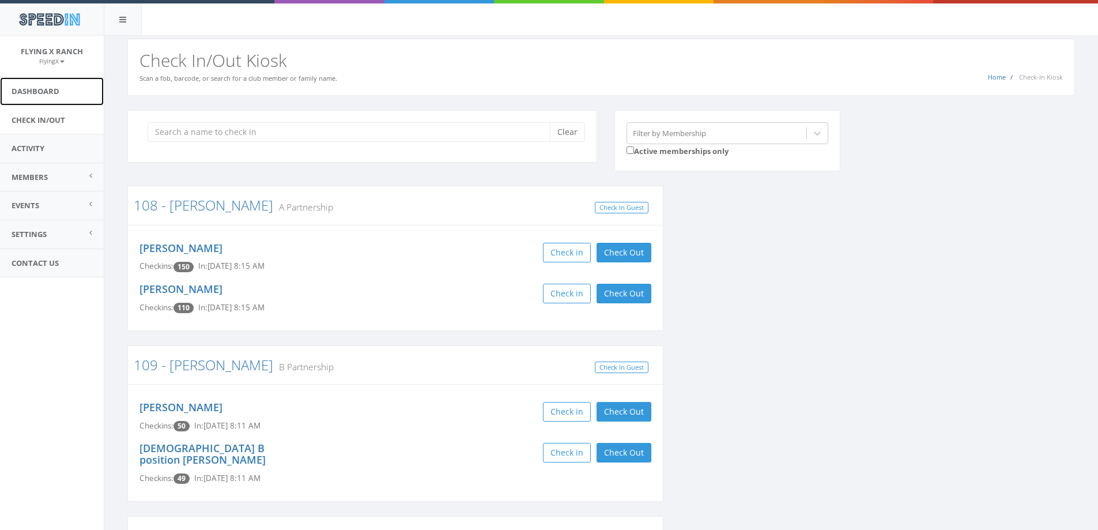
click at [44, 84] on link "Dashboard" at bounding box center [52, 91] width 104 height 28
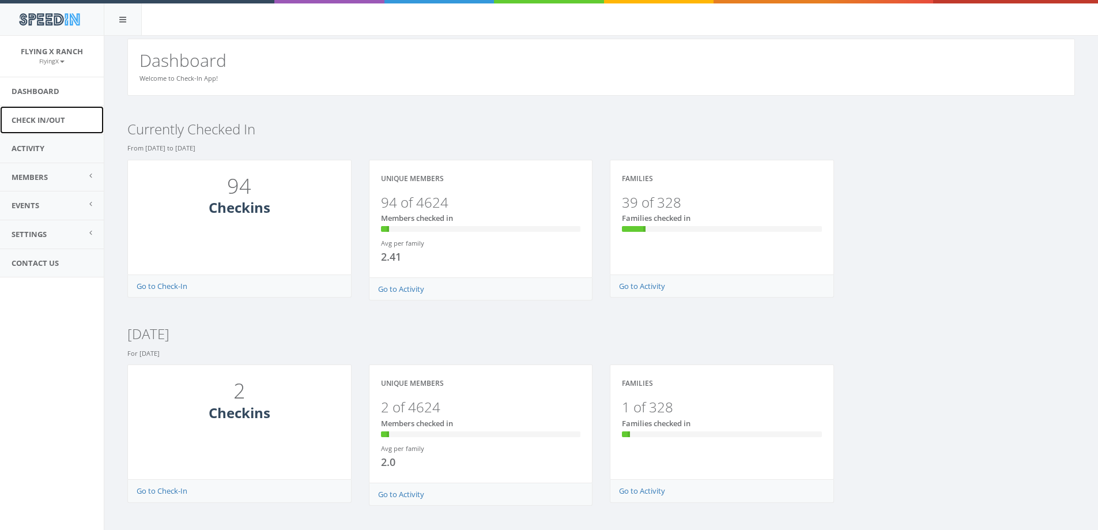
click at [58, 124] on link "Check In/Out" at bounding box center [52, 120] width 104 height 28
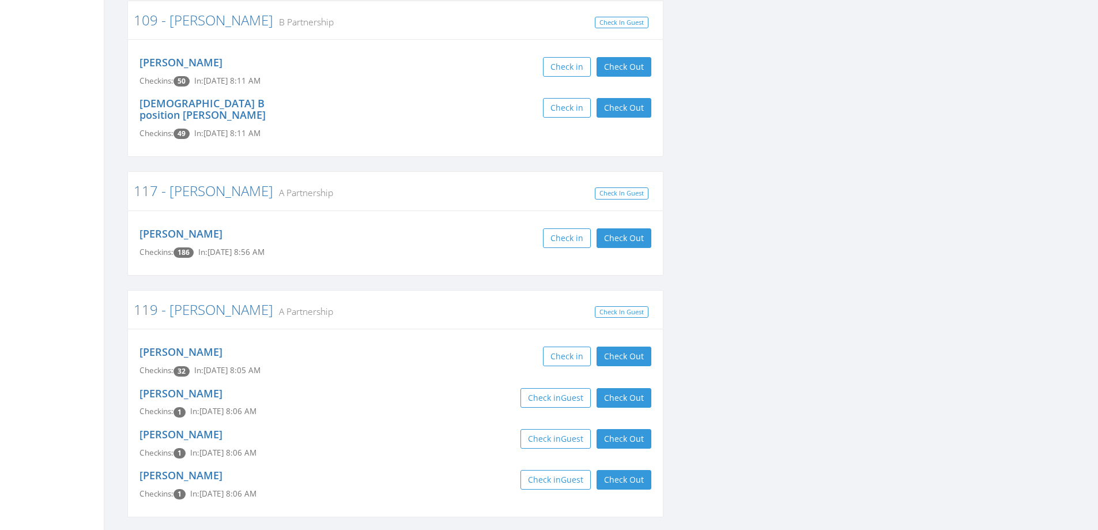
scroll to position [346, 0]
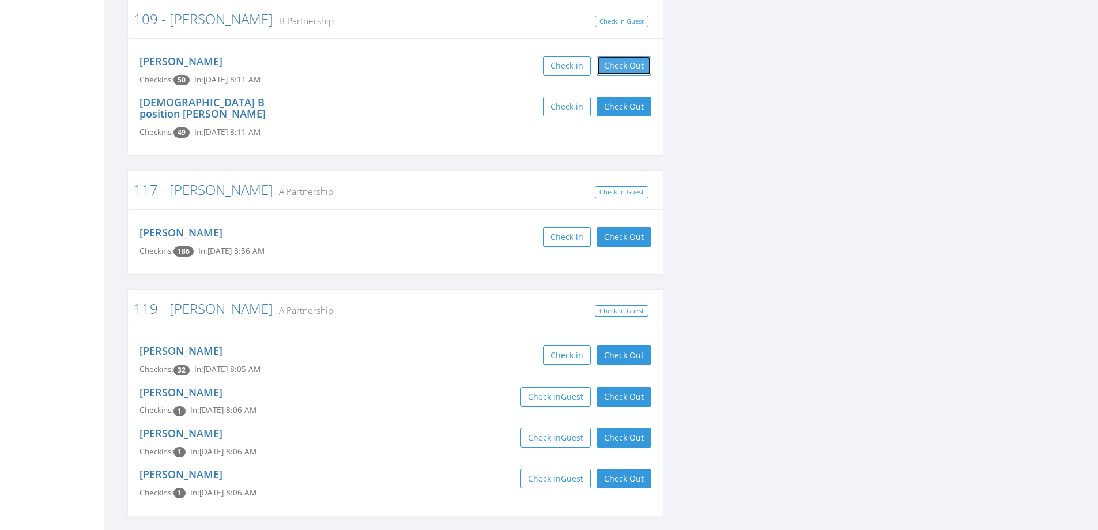
click at [640, 67] on button "Check Out" at bounding box center [623, 66] width 55 height 20
click at [629, 107] on button "Check Out" at bounding box center [623, 107] width 55 height 20
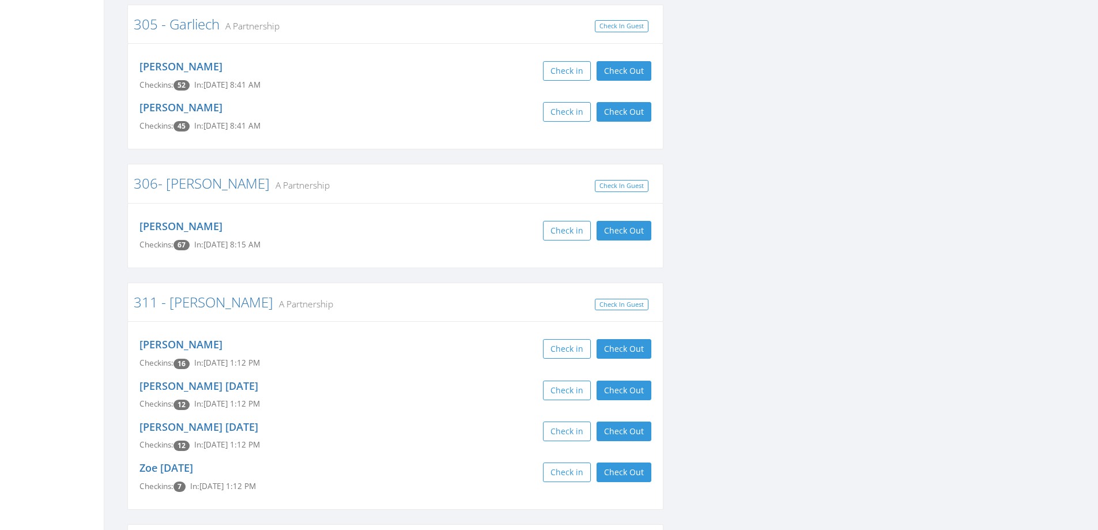
scroll to position [5187, 0]
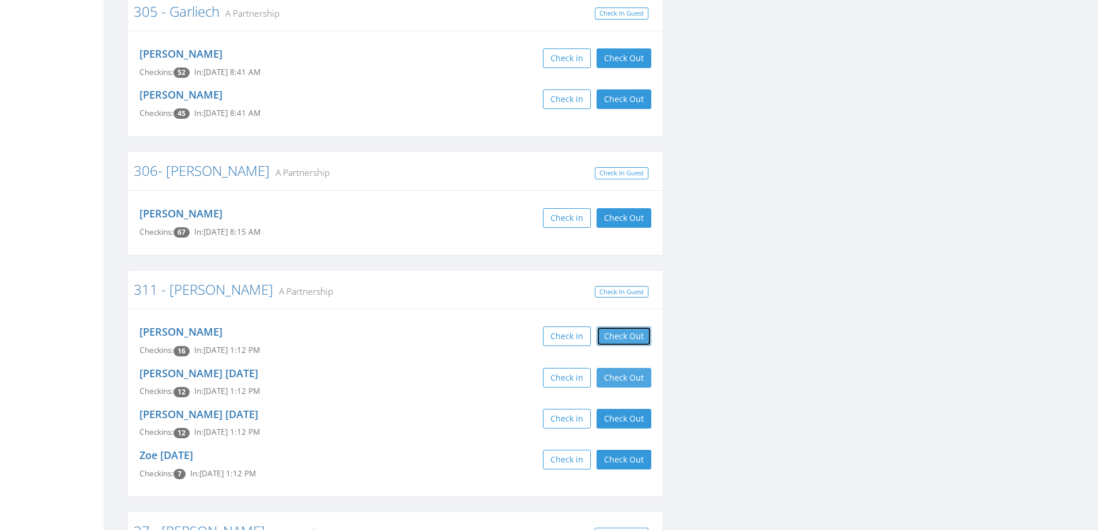
drag, startPoint x: 630, startPoint y: 193, endPoint x: 620, endPoint y: 237, distance: 45.7
click at [630, 326] on button "Check Out" at bounding box center [623, 336] width 55 height 20
click at [624, 368] on button "Check Out" at bounding box center [623, 378] width 55 height 20
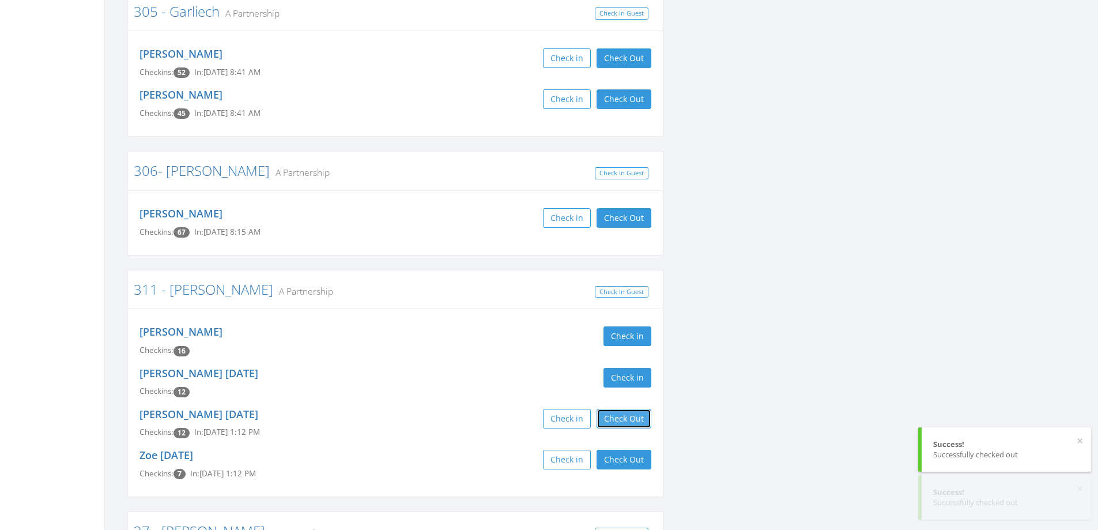
click at [620, 409] on button "Check Out" at bounding box center [623, 419] width 55 height 20
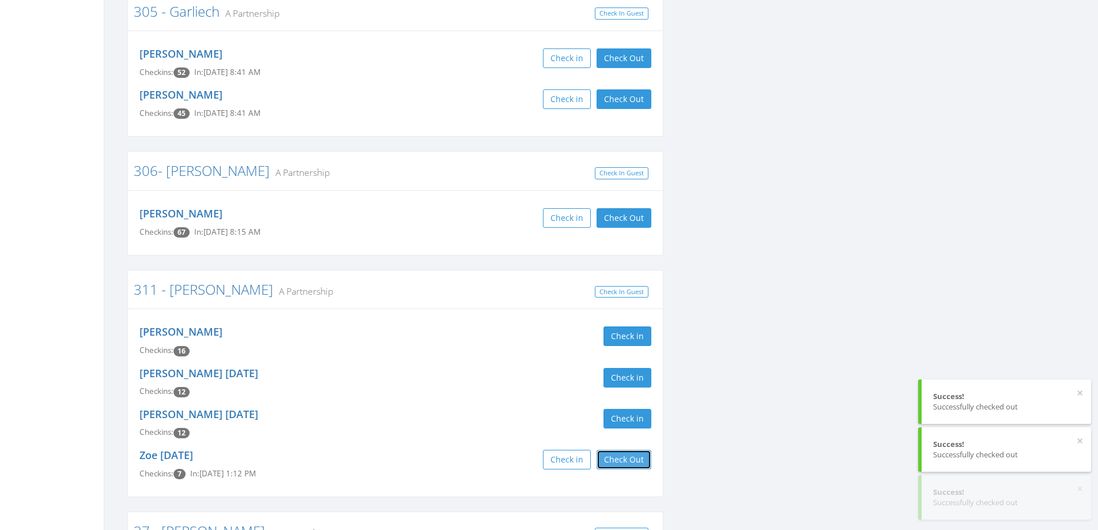
click at [611, 450] on button "Check Out" at bounding box center [623, 460] width 55 height 20
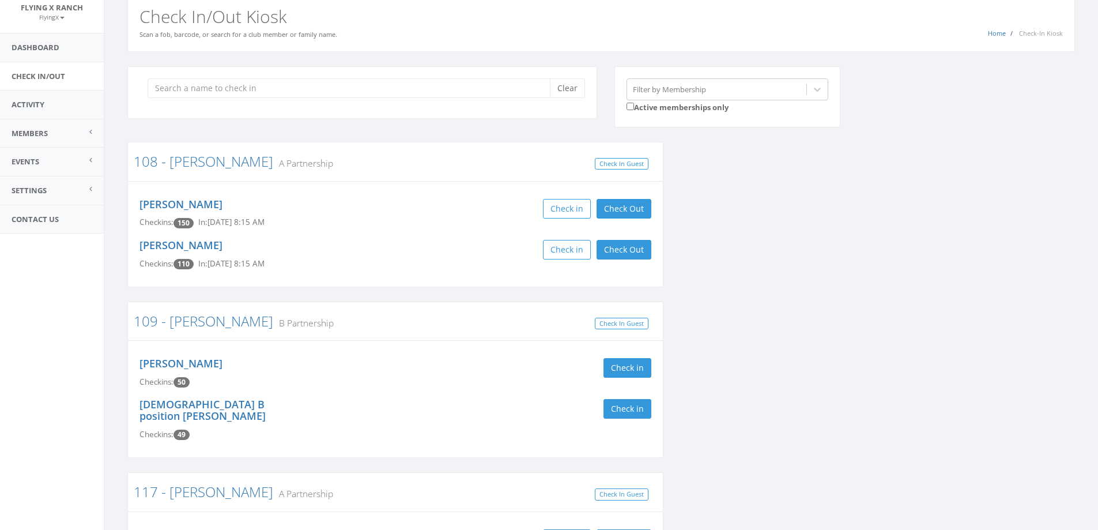
scroll to position [0, 0]
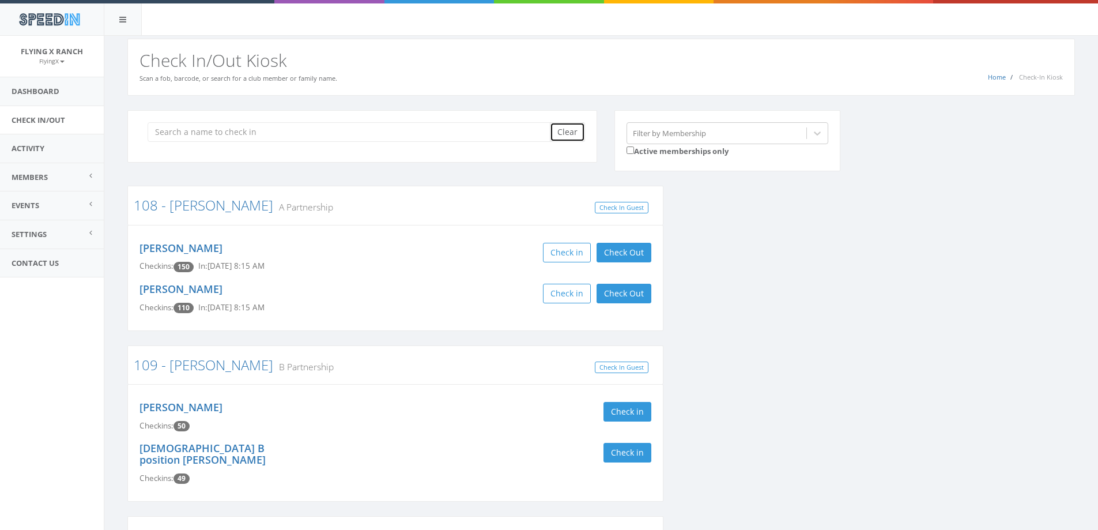
click at [570, 131] on button "Clear" at bounding box center [567, 132] width 35 height 20
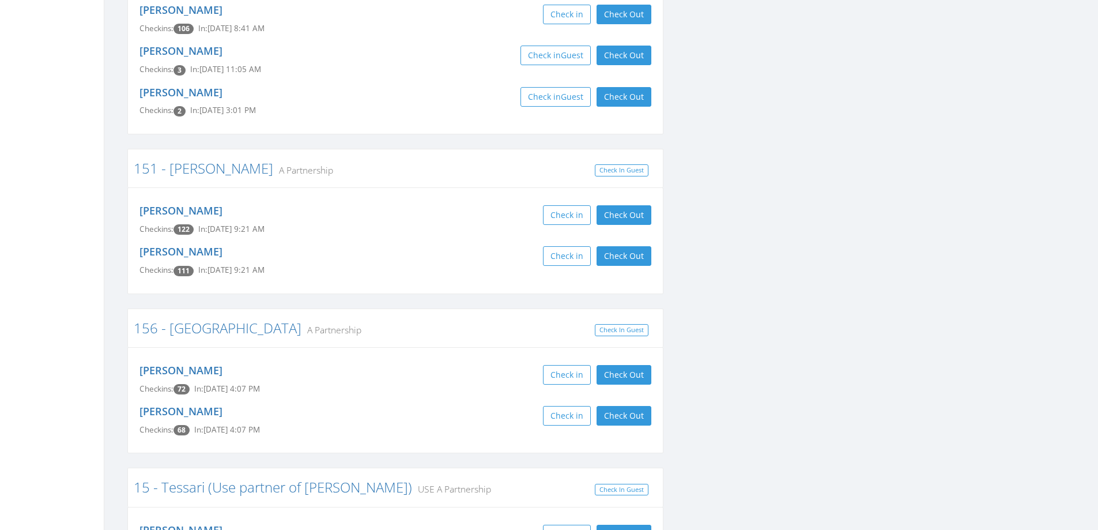
scroll to position [1556, 0]
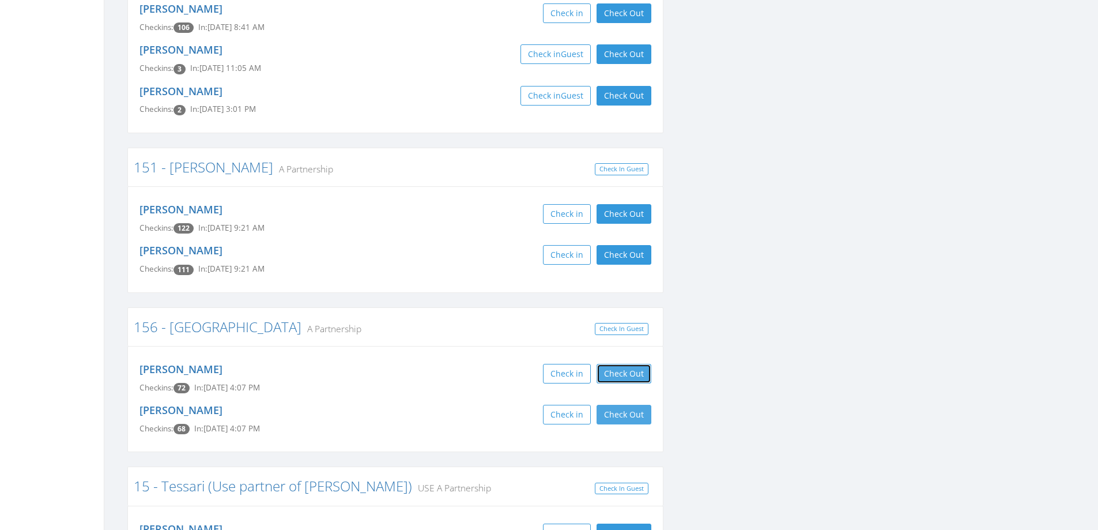
drag, startPoint x: 630, startPoint y: 303, endPoint x: 630, endPoint y: 339, distance: 36.3
click at [630, 364] on button "Check Out" at bounding box center [623, 374] width 55 height 20
click at [630, 405] on button "Check Out" at bounding box center [623, 415] width 55 height 20
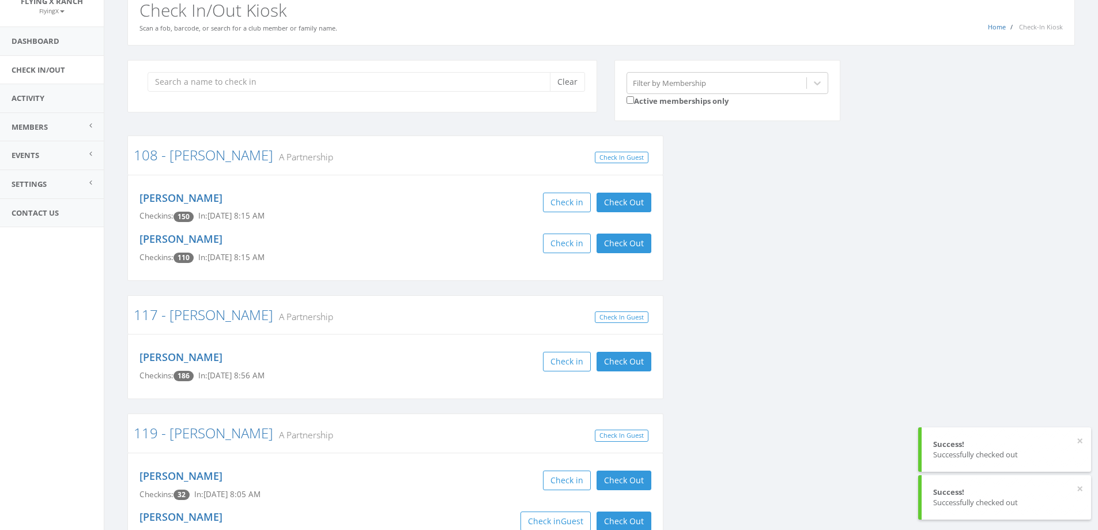
scroll to position [0, 0]
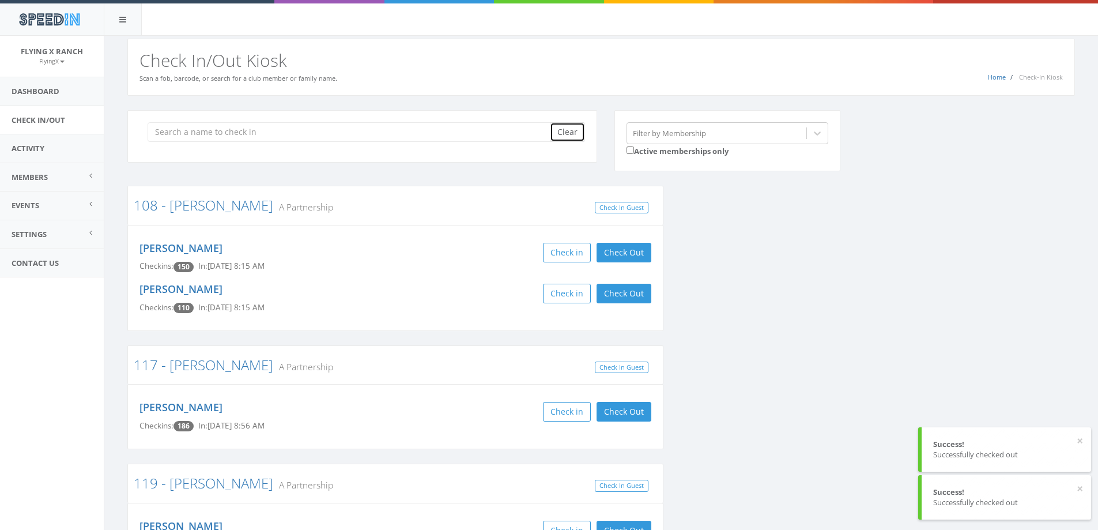
click at [557, 139] on button "Clear" at bounding box center [567, 132] width 35 height 20
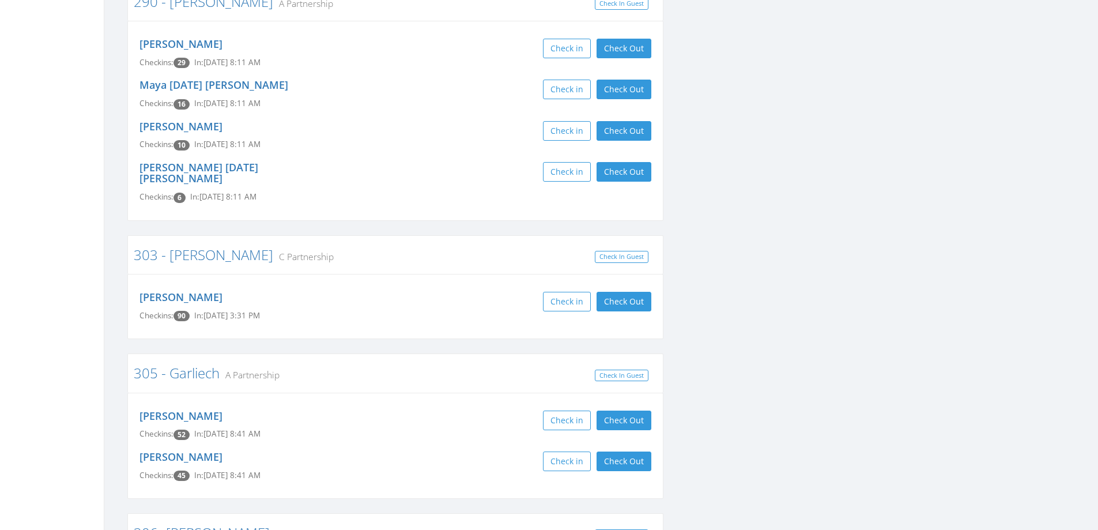
scroll to position [4495, 0]
click at [611, 410] on button "Check Out" at bounding box center [623, 420] width 55 height 20
click at [613, 451] on button "Check Out" at bounding box center [623, 461] width 55 height 20
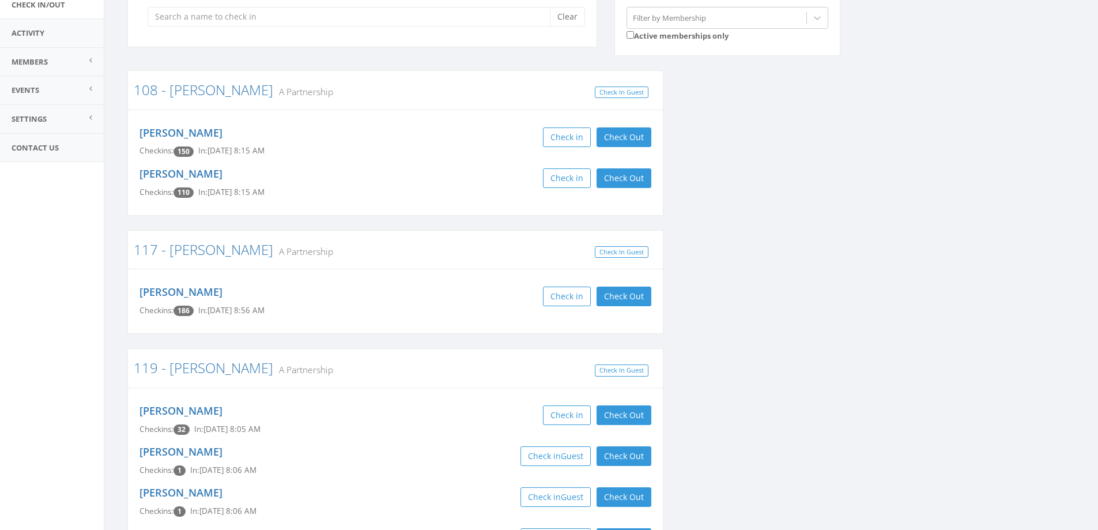
scroll to position [0, 0]
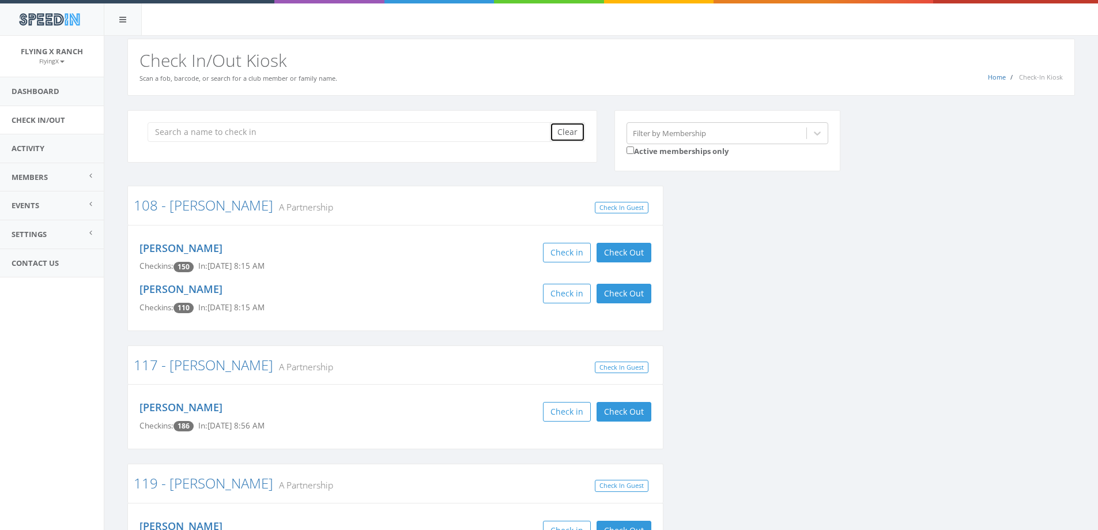
click at [565, 129] on button "Clear" at bounding box center [567, 132] width 35 height 20
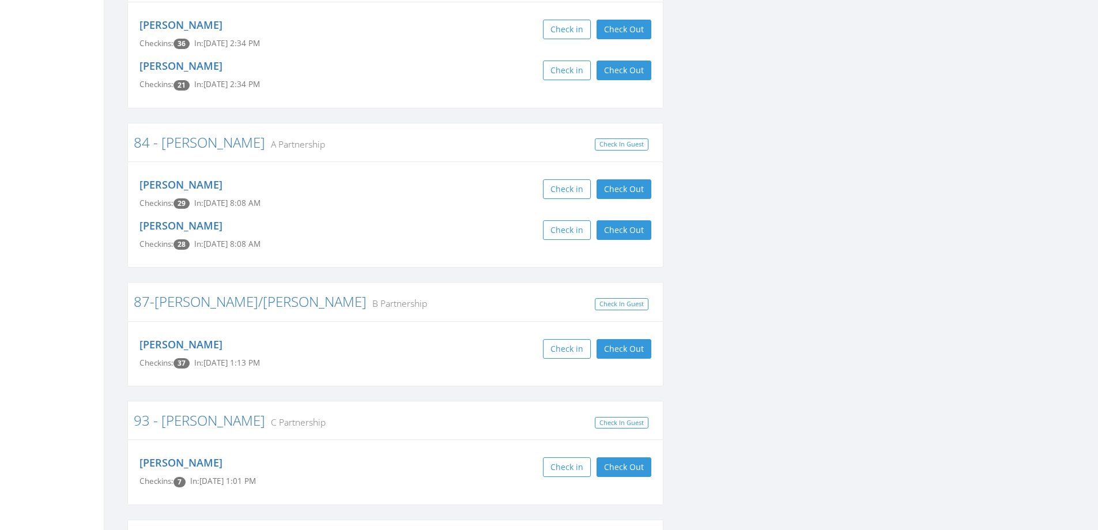
scroll to position [5861, 0]
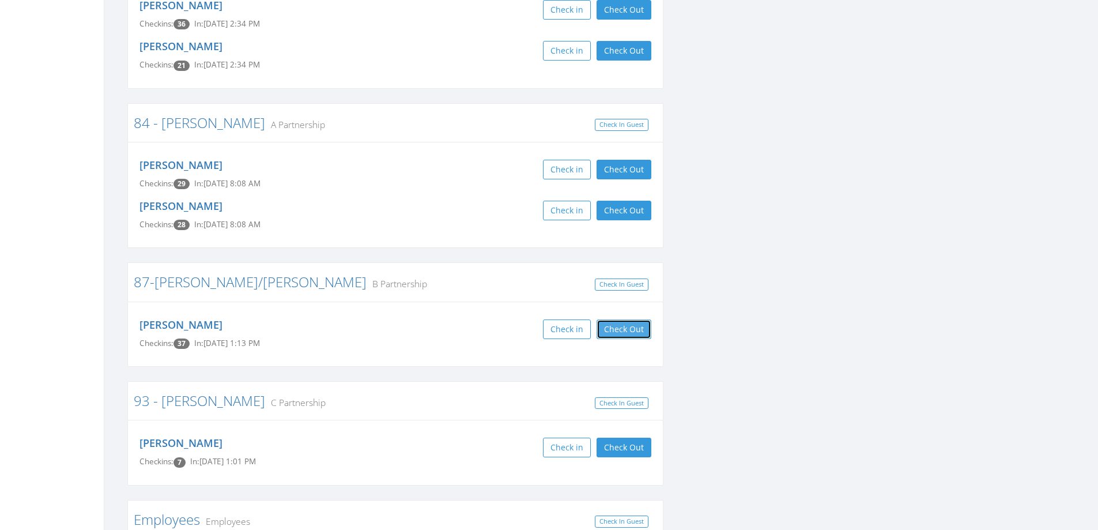
click at [621, 319] on button "Check Out" at bounding box center [623, 329] width 55 height 20
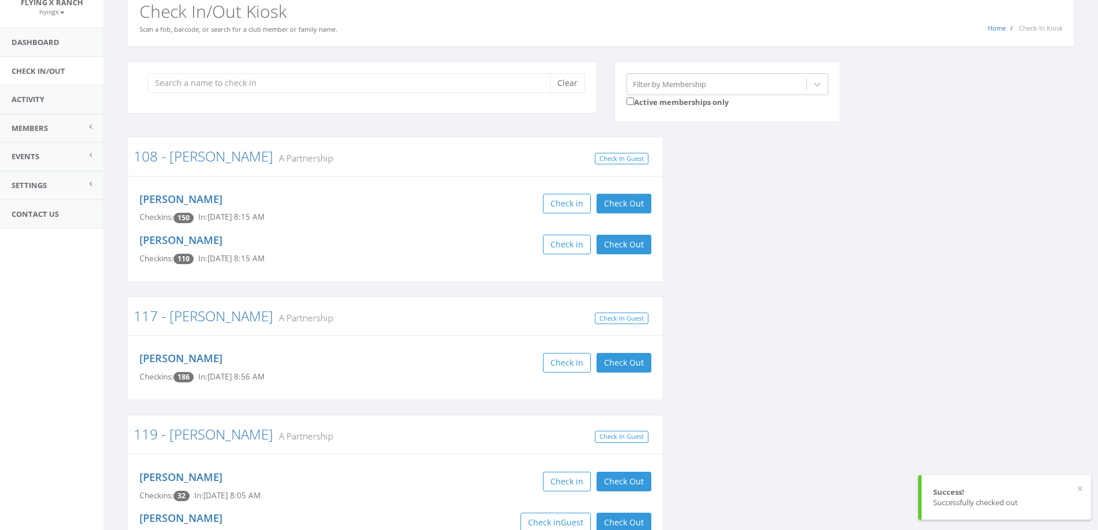
scroll to position [0, 0]
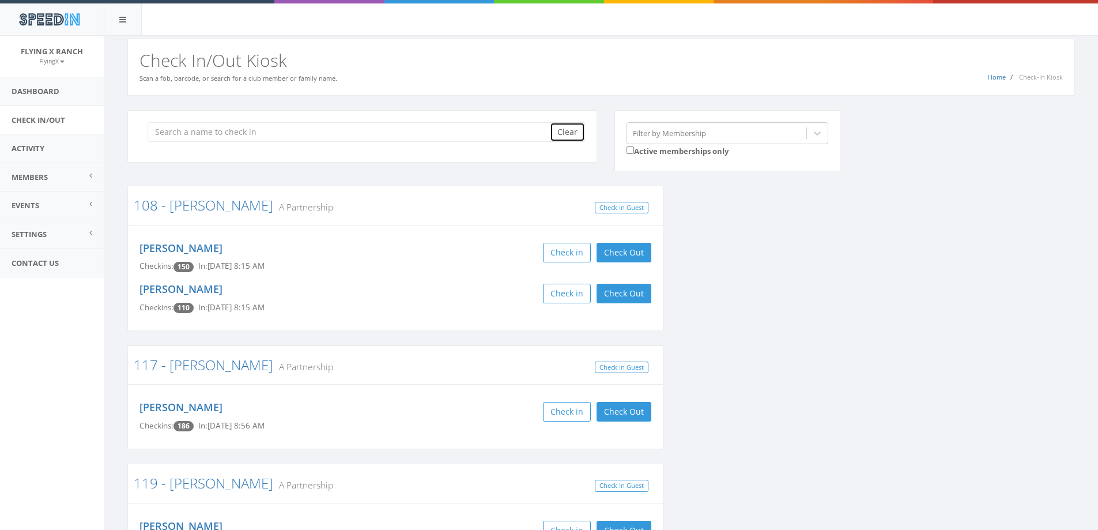
click at [579, 126] on button "Clear" at bounding box center [567, 132] width 35 height 20
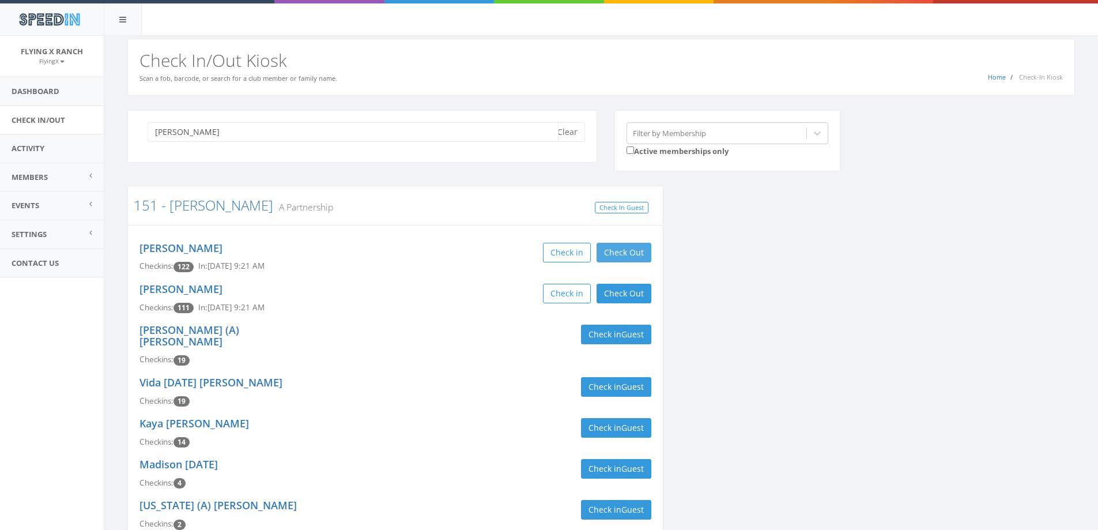
type input "qualls"
click at [636, 249] on button "Check Out" at bounding box center [623, 253] width 55 height 20
click at [636, 301] on button "Check Out" at bounding box center [623, 294] width 55 height 20
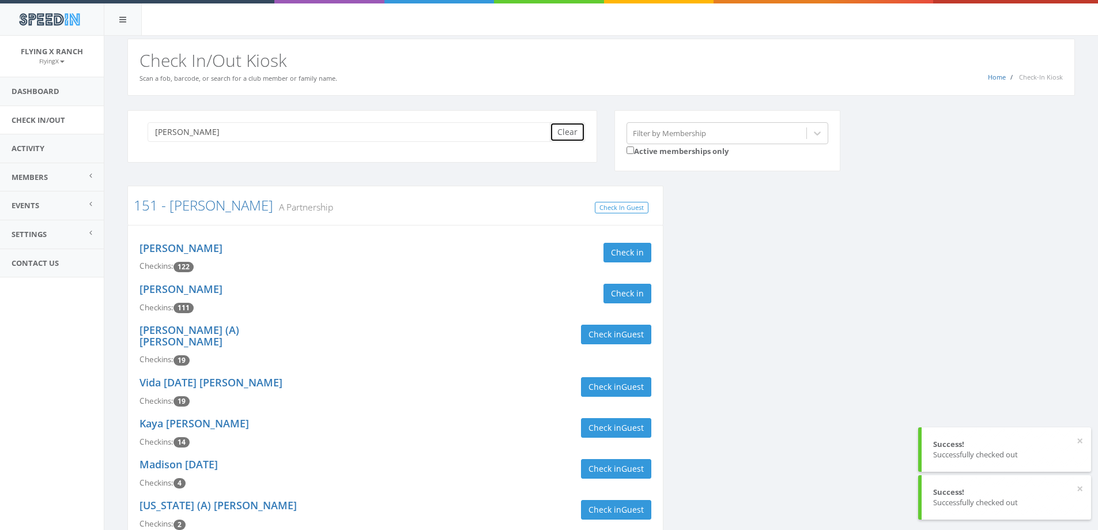
click at [564, 133] on button "Clear" at bounding box center [567, 132] width 35 height 20
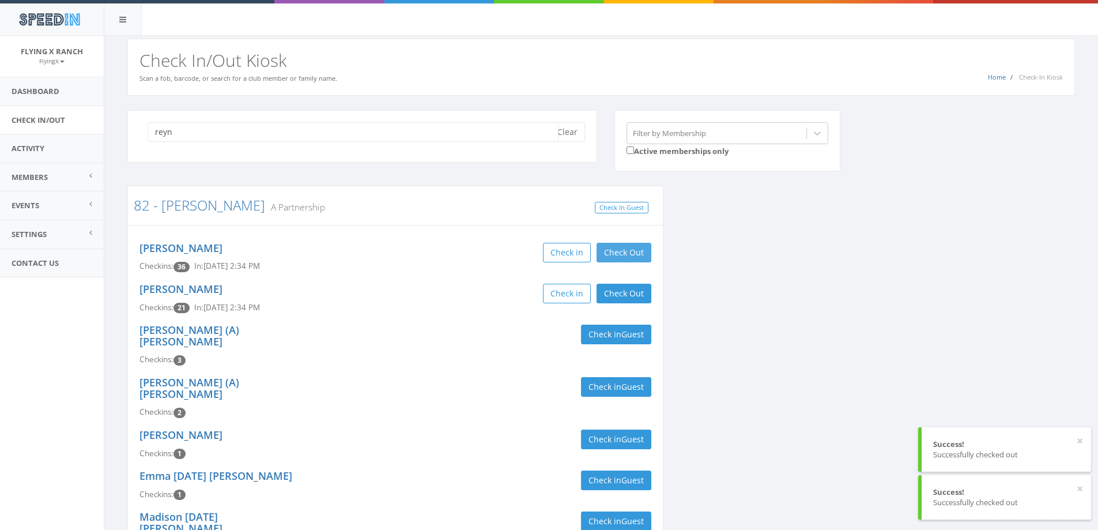
type input "reyn"
click at [614, 255] on button "Check Out" at bounding box center [623, 253] width 55 height 20
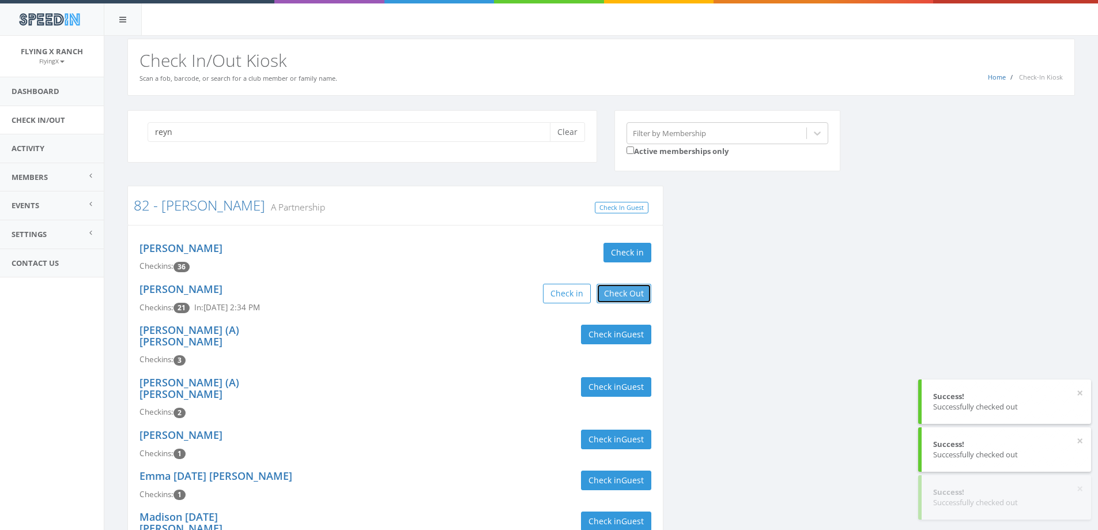
click at [635, 303] on button "Check Out" at bounding box center [623, 294] width 55 height 20
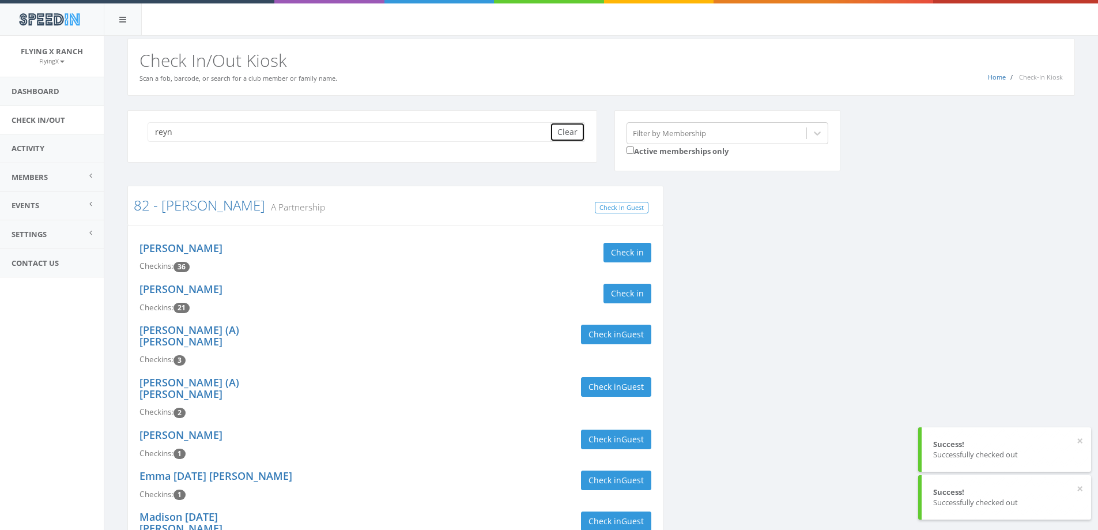
click at [562, 131] on button "Clear" at bounding box center [567, 132] width 35 height 20
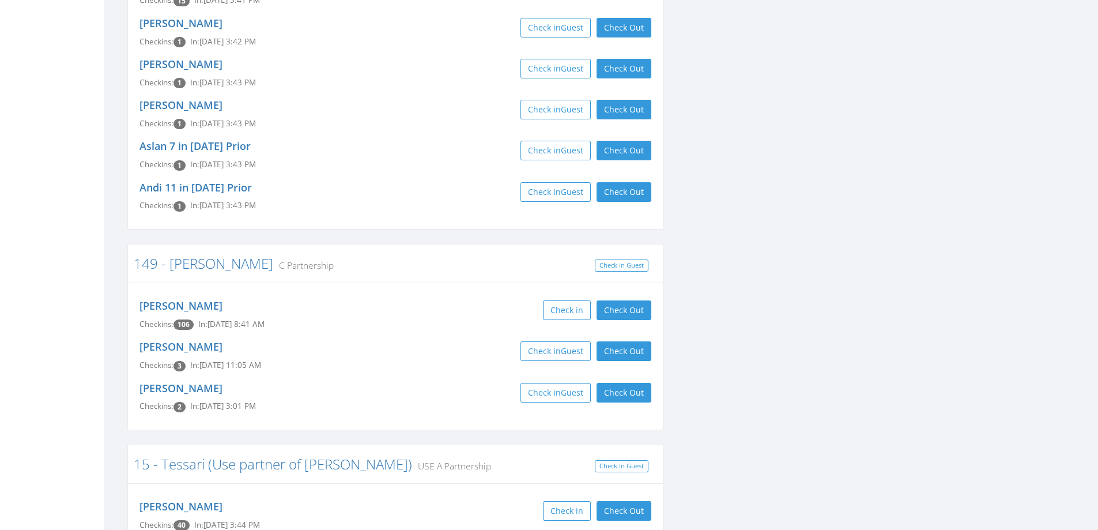
scroll to position [1441, 0]
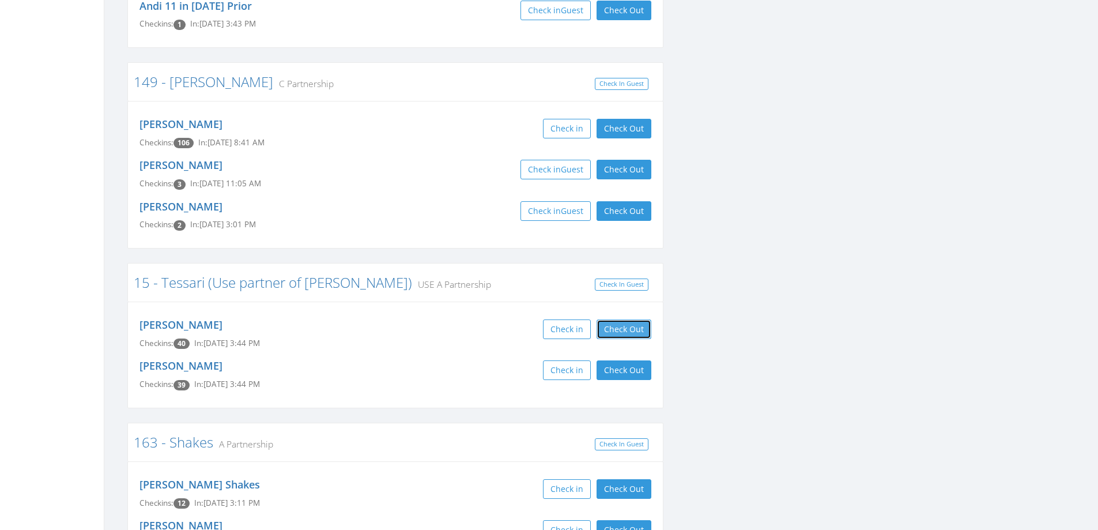
click at [617, 319] on button "Check Out" at bounding box center [623, 329] width 55 height 20
click at [625, 360] on button "Check Out" at bounding box center [623, 370] width 55 height 20
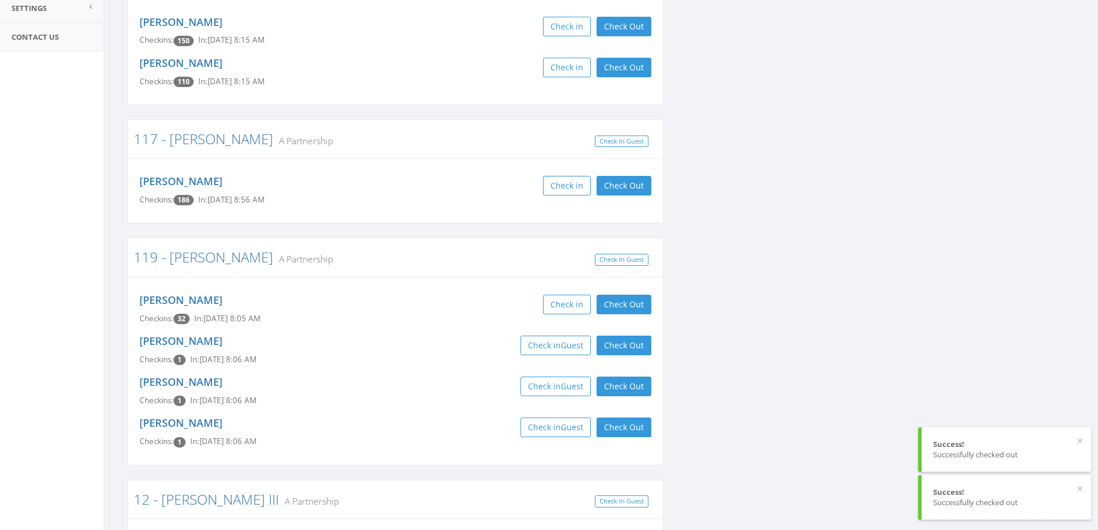
scroll to position [0, 0]
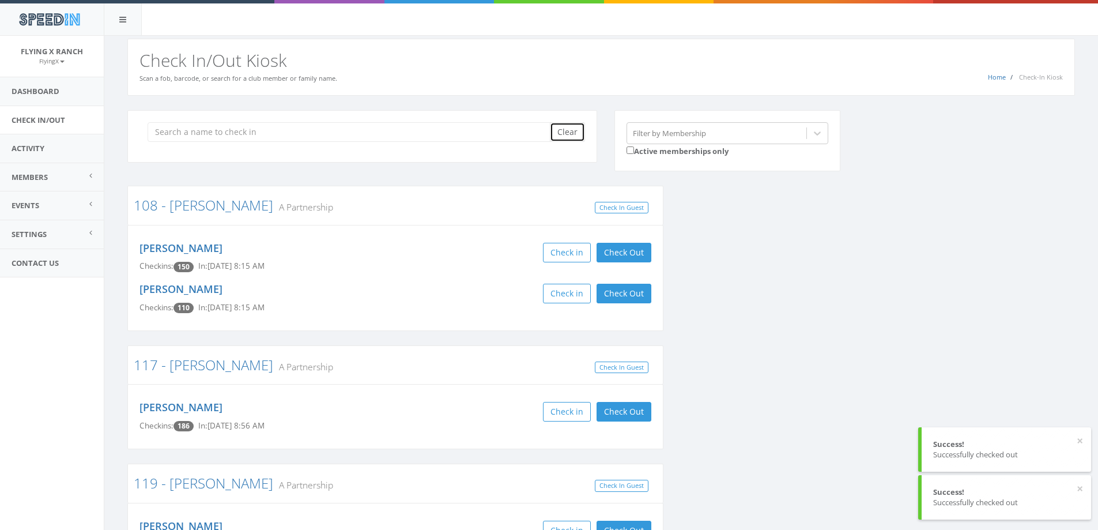
click at [561, 137] on button "Clear" at bounding box center [567, 132] width 35 height 20
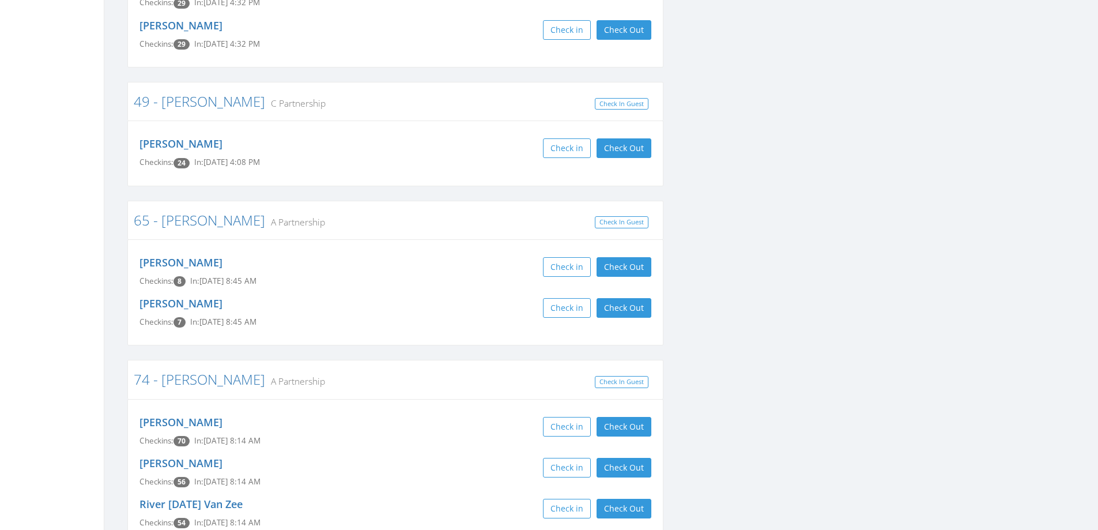
scroll to position [4726, 0]
drag, startPoint x: 617, startPoint y: 307, endPoint x: 620, endPoint y: 314, distance: 7.3
click at [617, 416] on button "Check Out" at bounding box center [623, 426] width 55 height 20
click at [621, 457] on button "Check Out" at bounding box center [623, 467] width 55 height 20
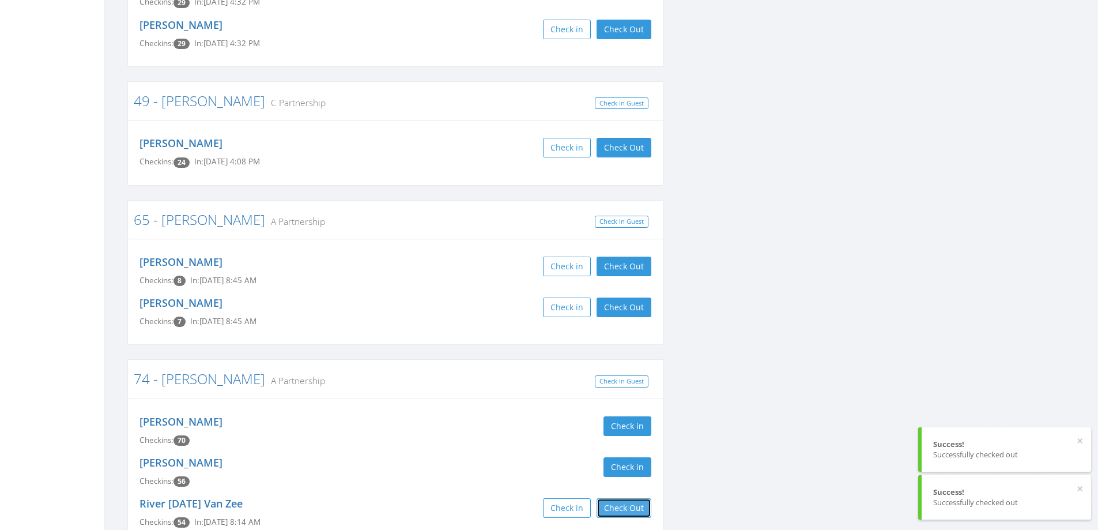
click at [628, 498] on button "Check Out" at bounding box center [623, 508] width 55 height 20
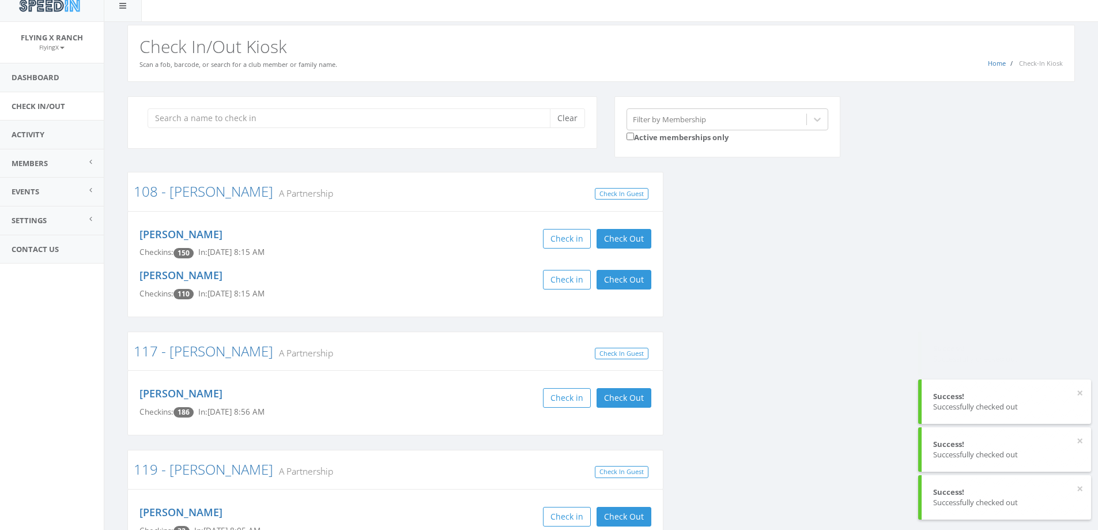
scroll to position [0, 0]
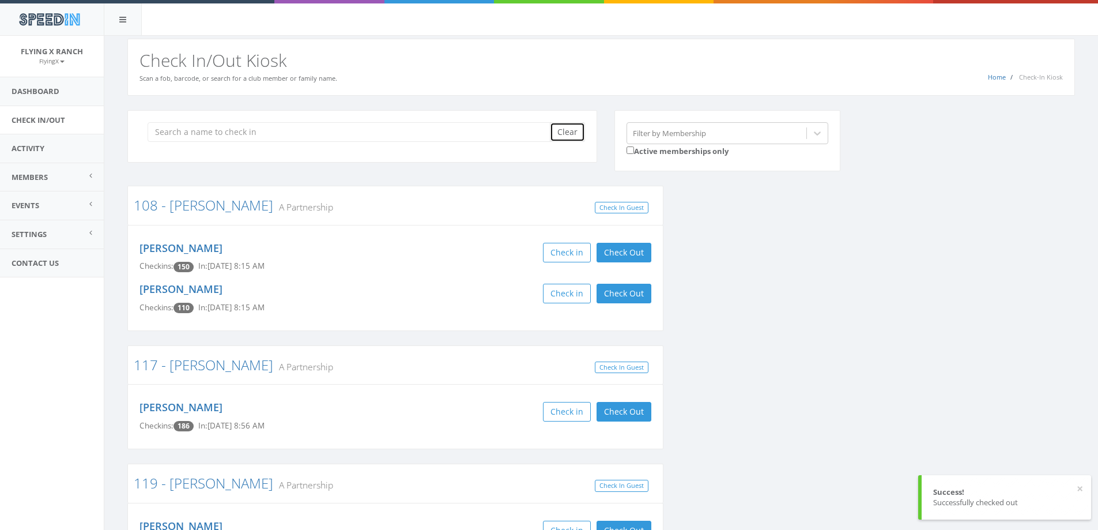
click at [576, 138] on button "Clear" at bounding box center [567, 132] width 35 height 20
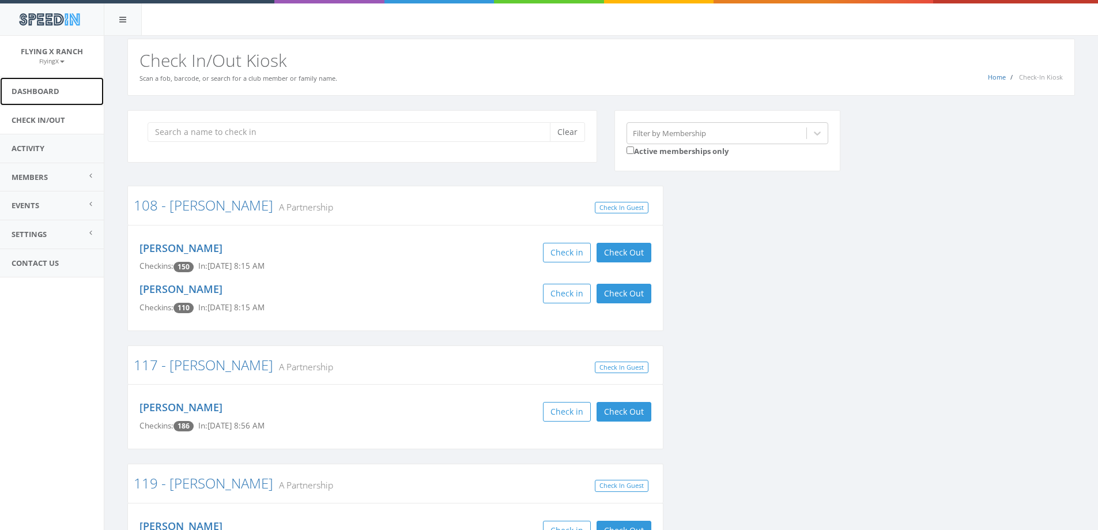
click at [38, 88] on link "Dashboard" at bounding box center [52, 91] width 104 height 28
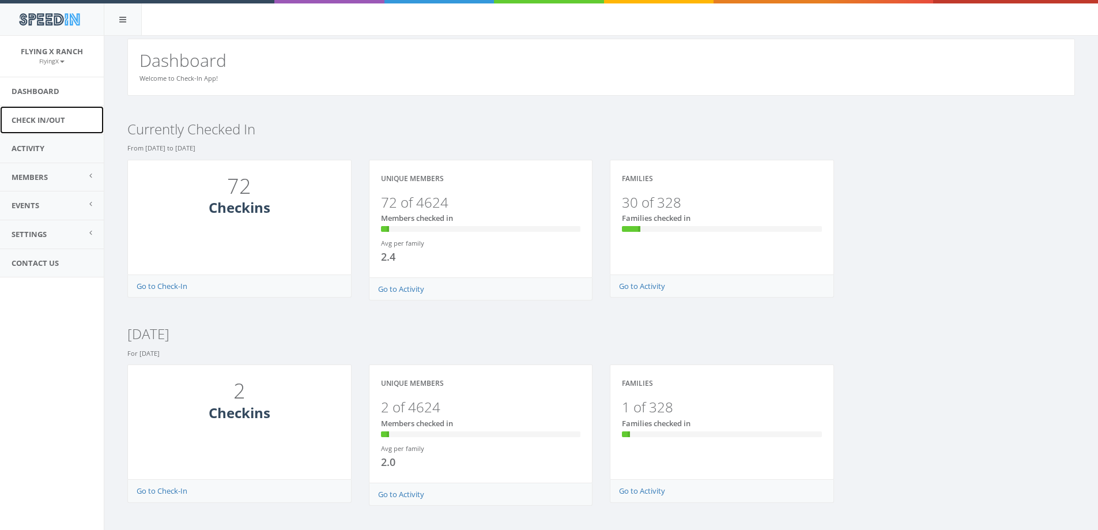
click at [45, 117] on link "Check In/Out" at bounding box center [52, 120] width 104 height 28
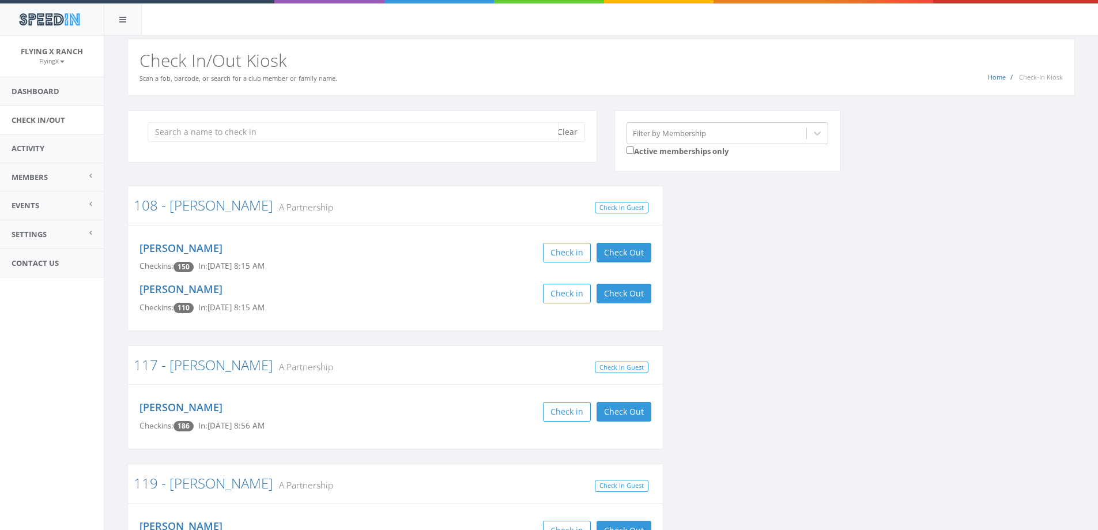
click at [447, 131] on input "search" at bounding box center [353, 132] width 411 height 20
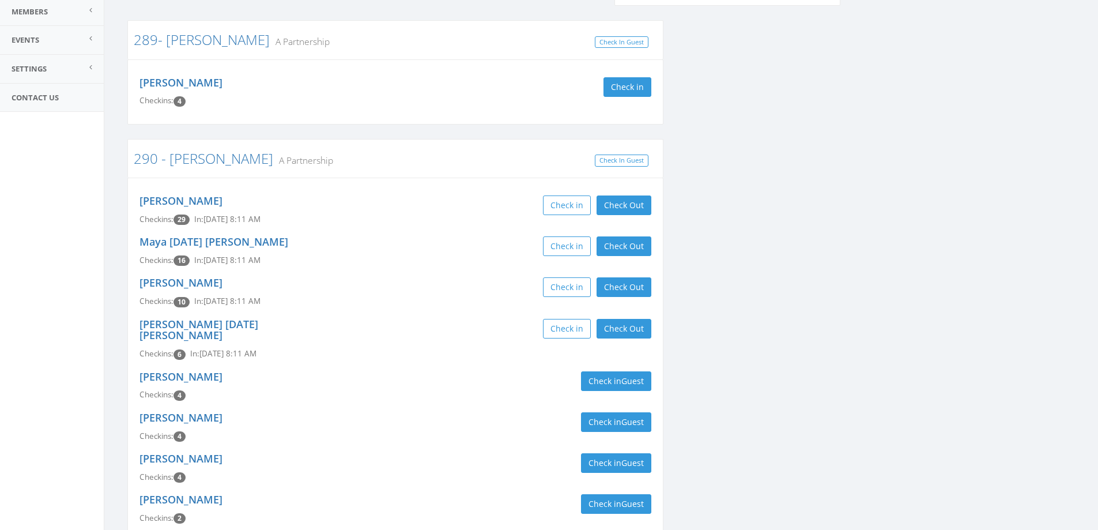
scroll to position [231, 0]
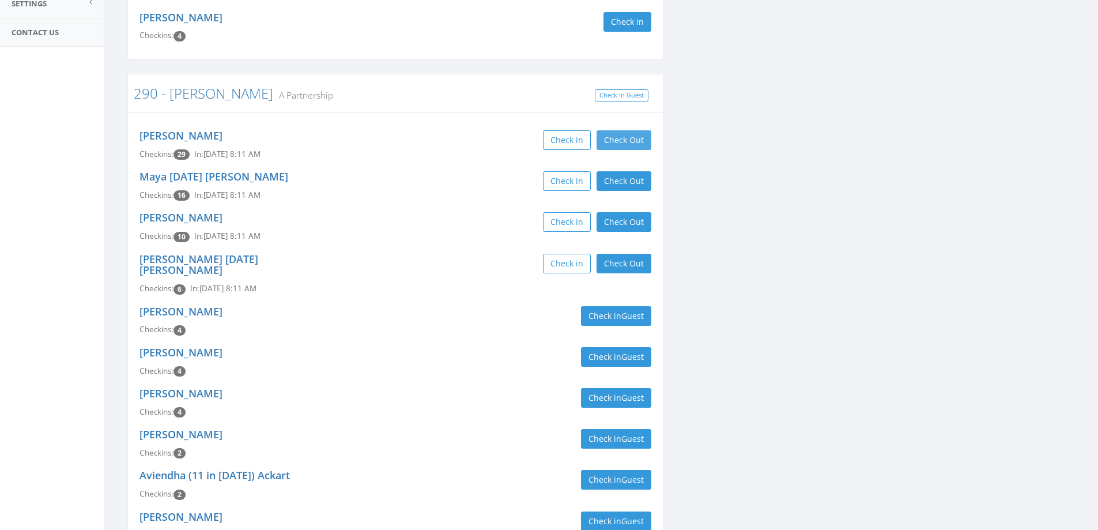
type input "[PERSON_NAME]"
click at [630, 135] on button "Check Out" at bounding box center [623, 140] width 55 height 20
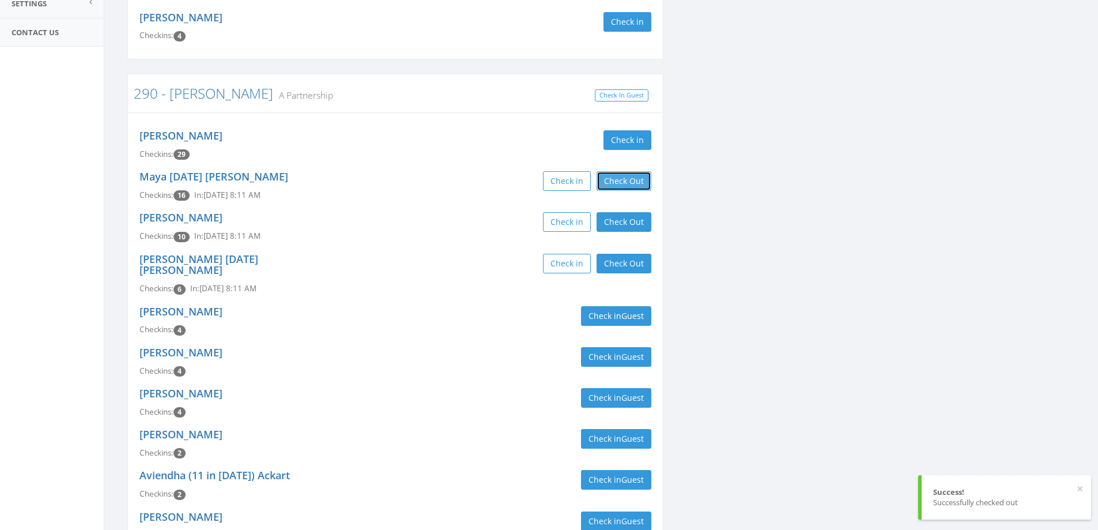
click at [630, 180] on button "Check Out" at bounding box center [623, 181] width 55 height 20
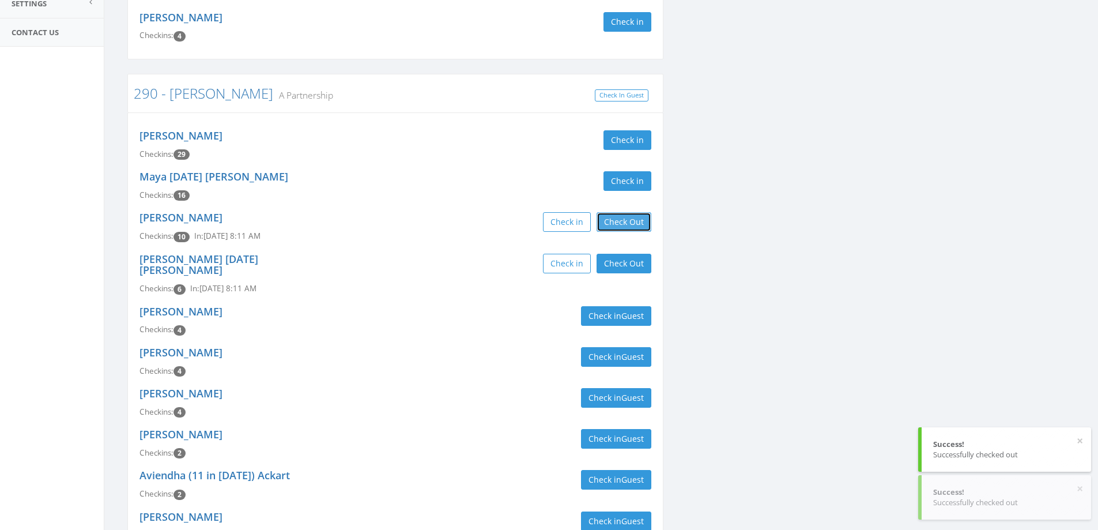
click at [632, 214] on button "Check Out" at bounding box center [623, 222] width 55 height 20
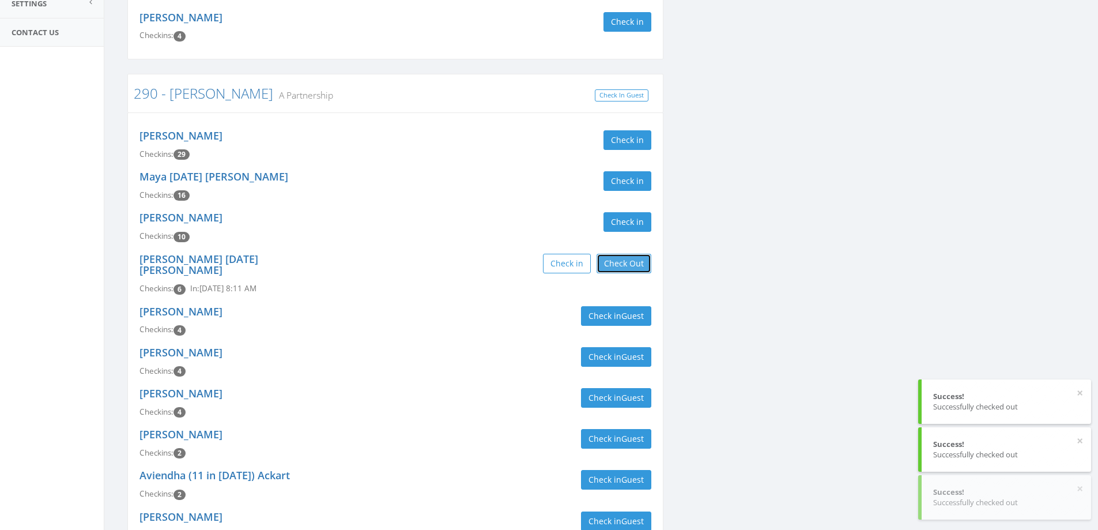
click at [629, 255] on button "Check Out" at bounding box center [623, 264] width 55 height 20
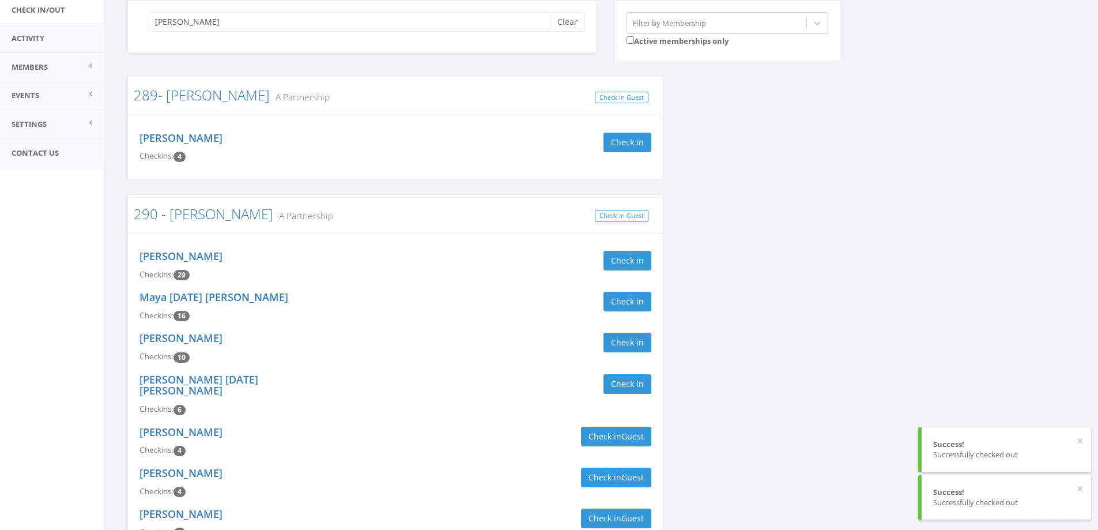
scroll to position [0, 0]
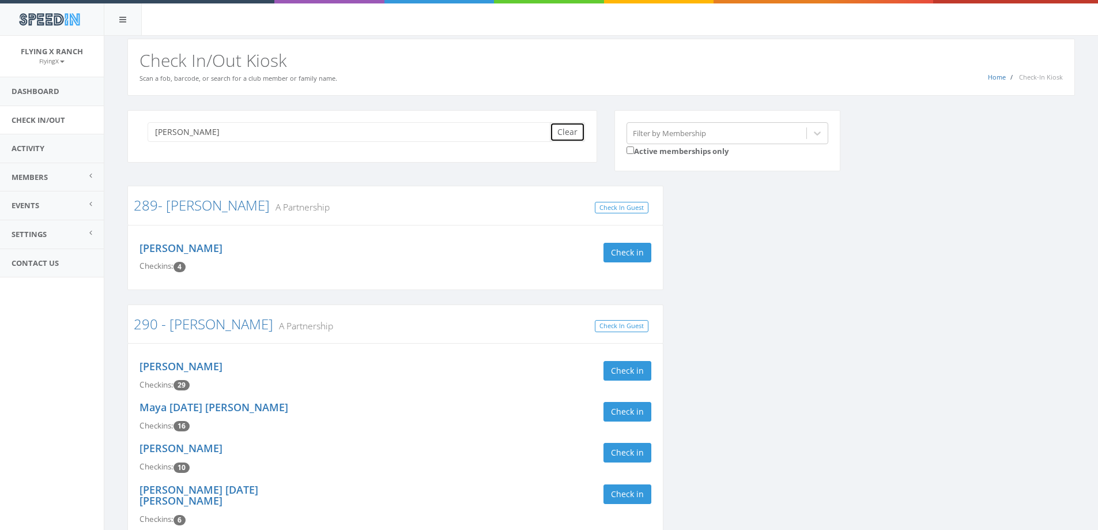
click at [559, 128] on button "Clear" at bounding box center [567, 132] width 35 height 20
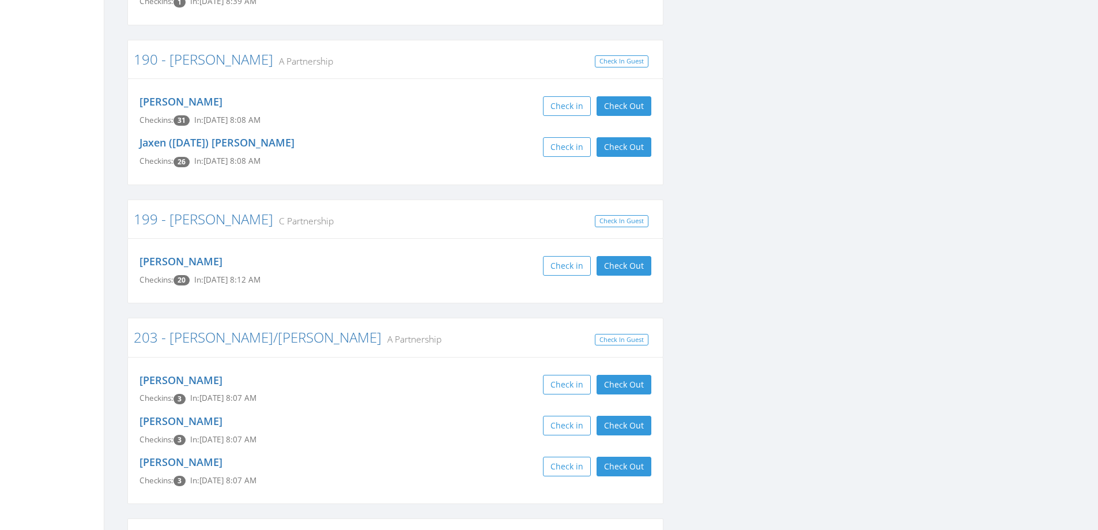
scroll to position [2305, 0]
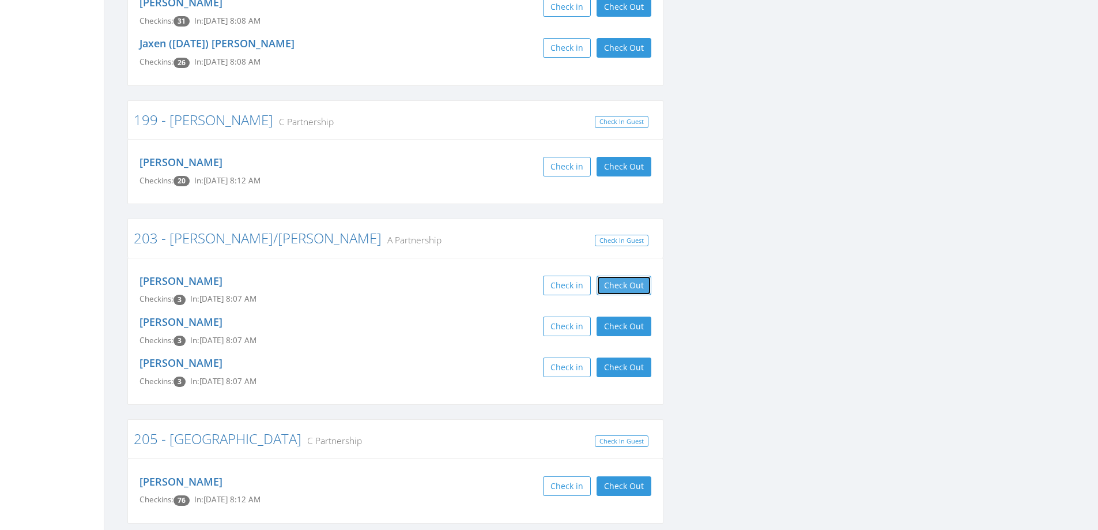
click at [639, 275] on button "Check Out" at bounding box center [623, 285] width 55 height 20
click at [636, 316] on button "Check Out" at bounding box center [623, 326] width 55 height 20
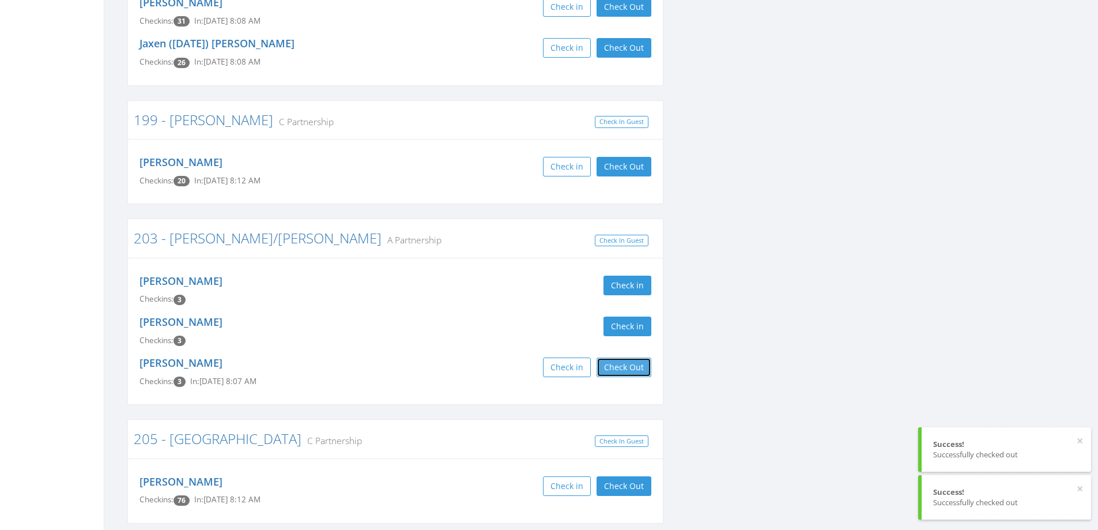
click at [630, 357] on button "Check Out" at bounding box center [623, 367] width 55 height 20
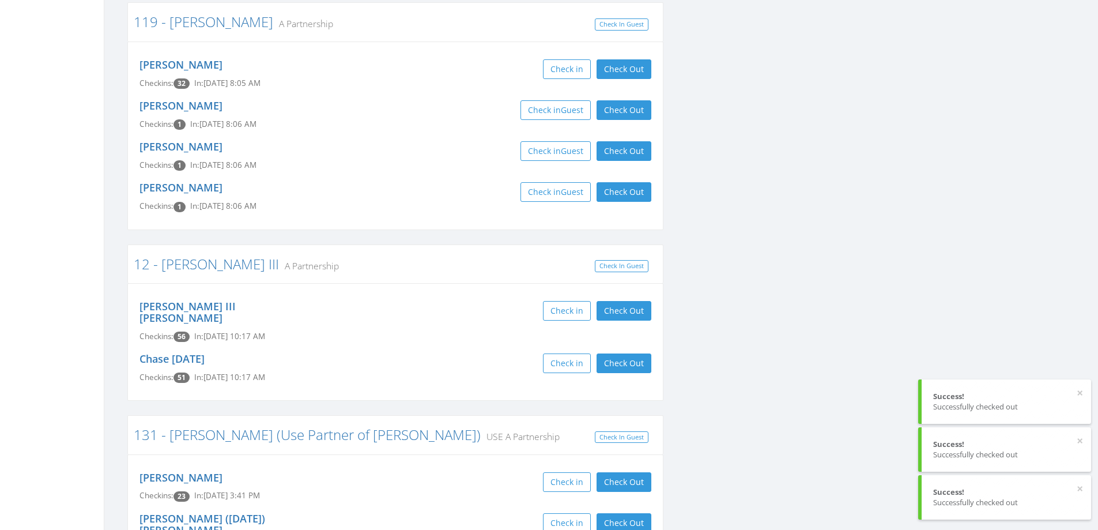
scroll to position [0, 0]
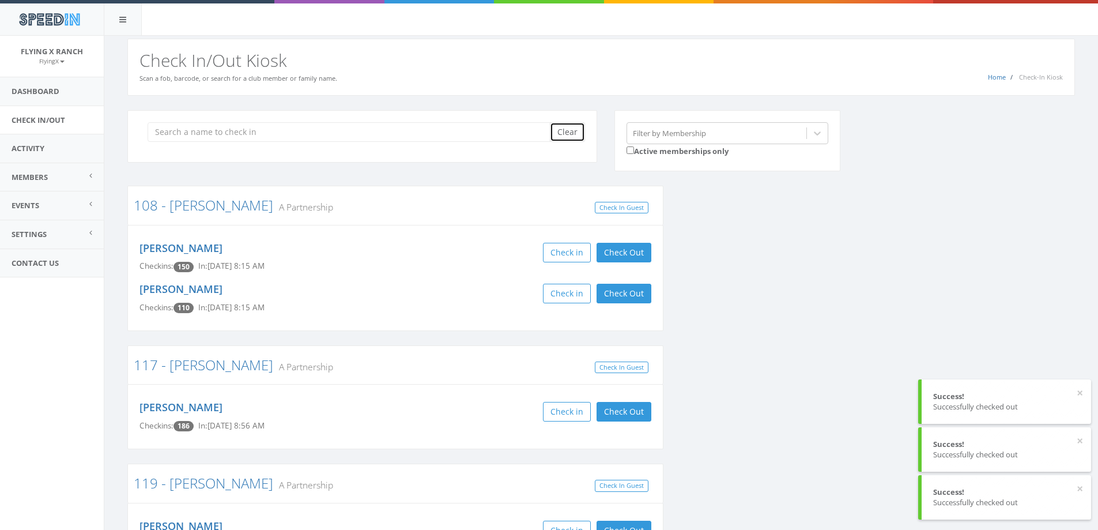
click at [573, 127] on button "Clear" at bounding box center [567, 132] width 35 height 20
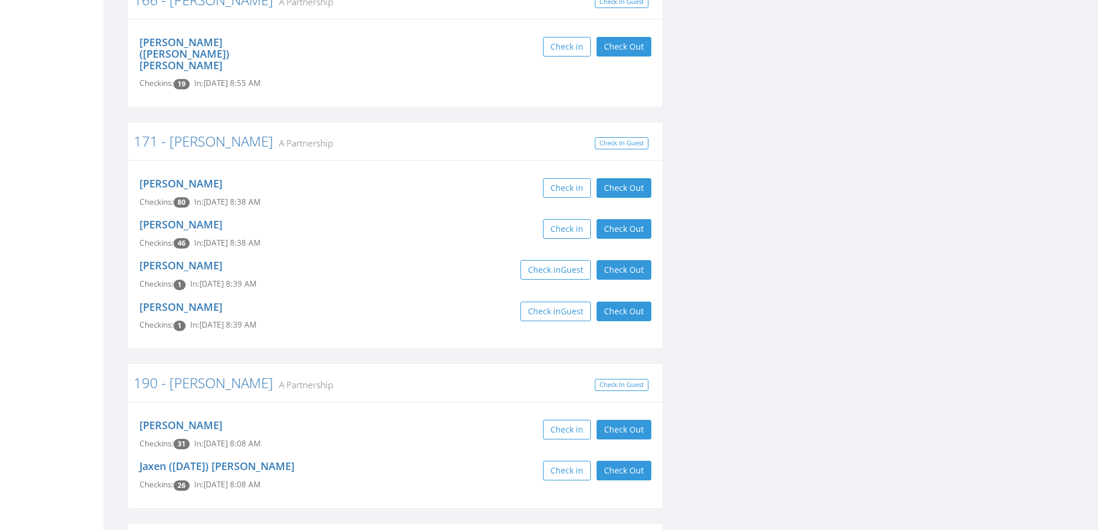
scroll to position [1902, 0]
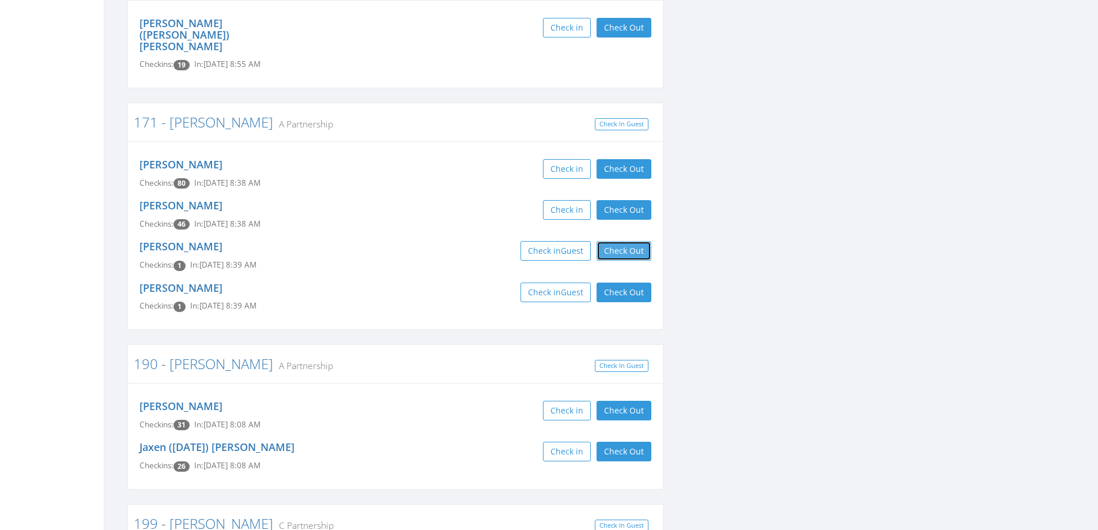
click at [635, 241] on button "Check Out" at bounding box center [623, 251] width 55 height 20
click at [625, 282] on button "Check Out" at bounding box center [623, 292] width 55 height 20
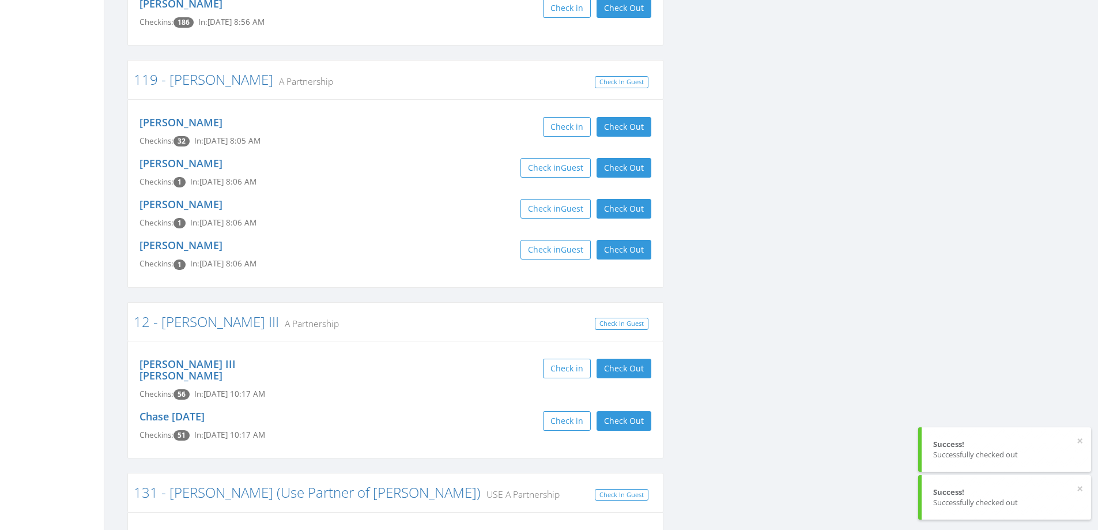
scroll to position [0, 0]
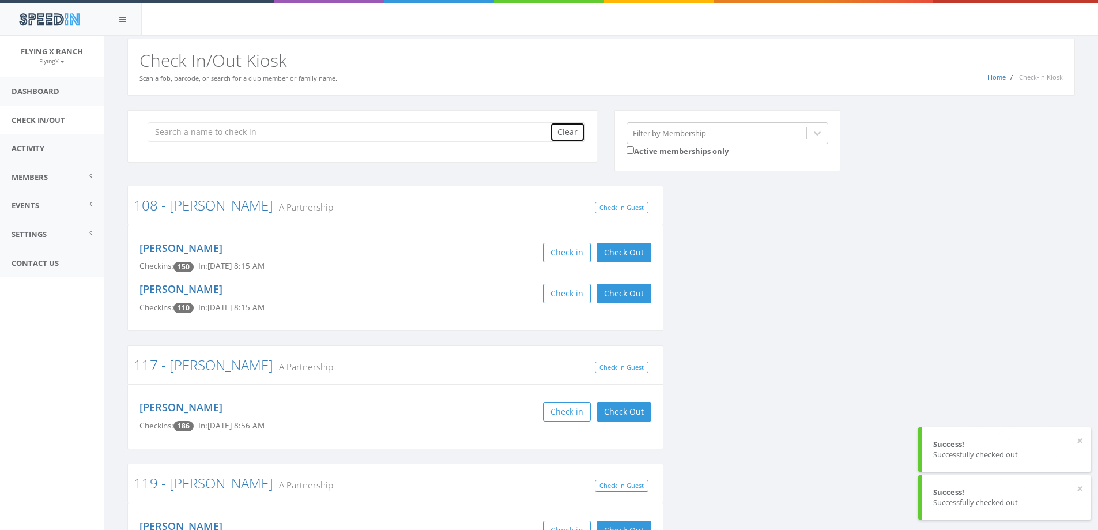
click at [572, 127] on button "Clear" at bounding box center [567, 132] width 35 height 20
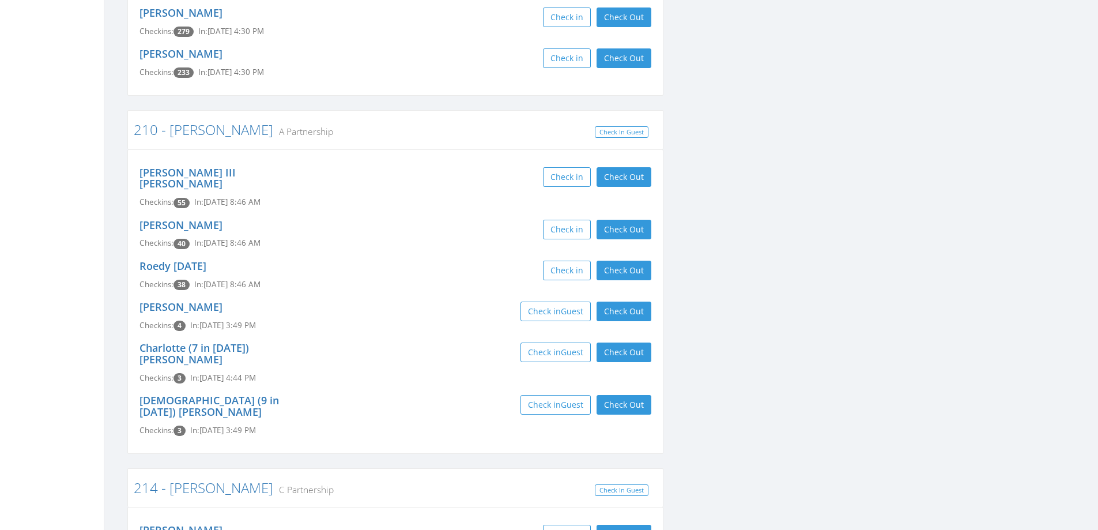
scroll to position [2651, 0]
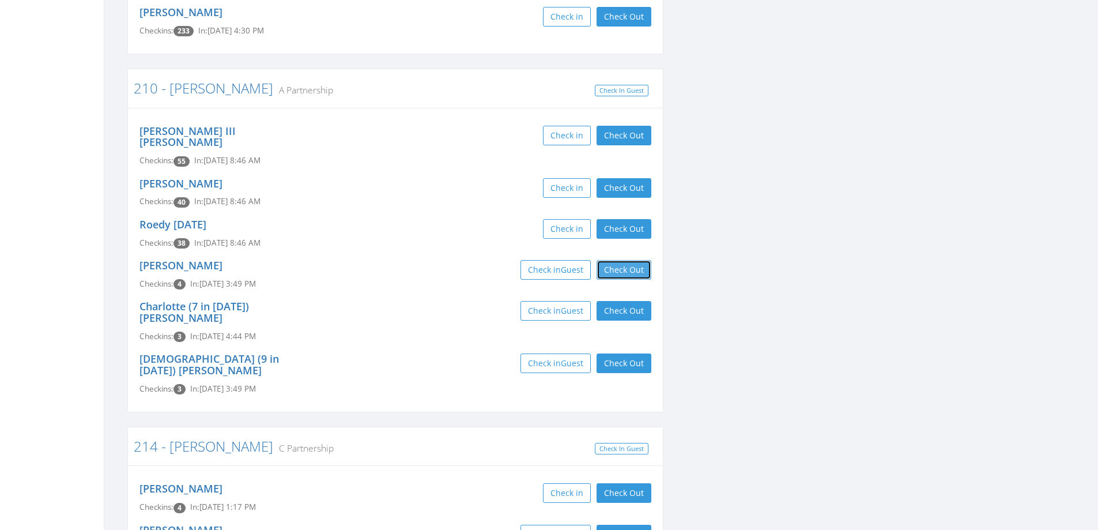
click at [630, 260] on button "Check Out" at bounding box center [623, 270] width 55 height 20
click at [629, 301] on button "Check Out" at bounding box center [623, 311] width 55 height 20
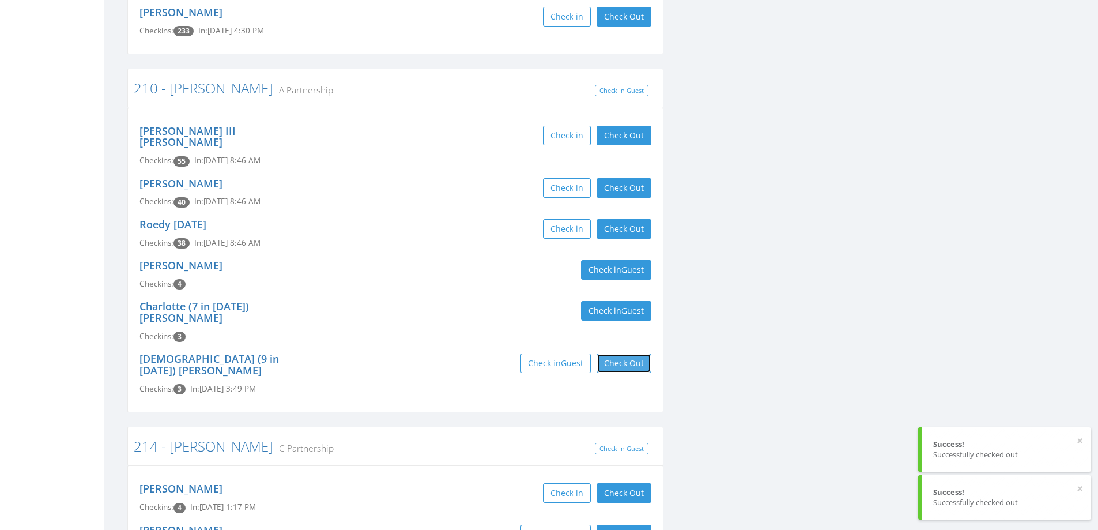
click at [638, 353] on button "Check Out" at bounding box center [623, 363] width 55 height 20
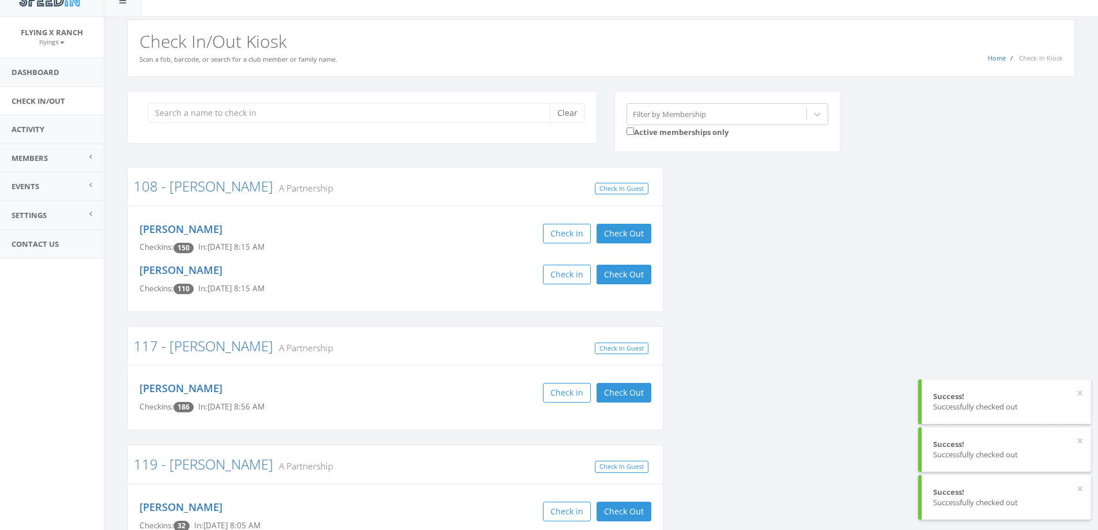
scroll to position [0, 0]
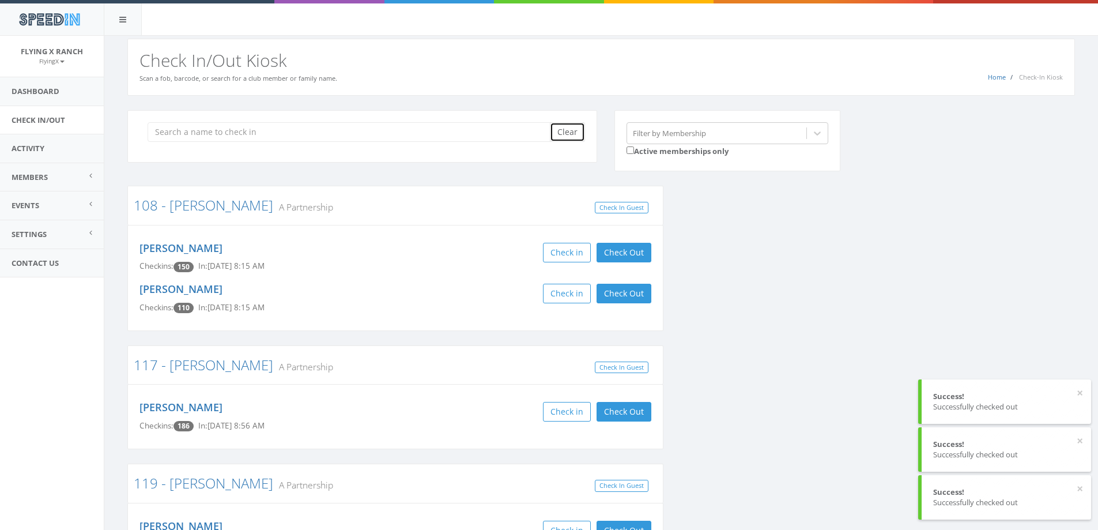
click at [571, 136] on button "Clear" at bounding box center [567, 132] width 35 height 20
